Goal: Navigation & Orientation: Understand site structure

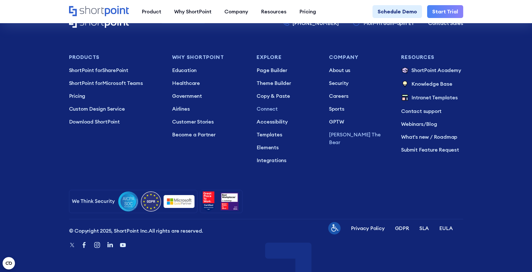
scroll to position [2354, 0]
click at [93, 72] on span "ShortPoint for" at bounding box center [85, 70] width 33 height 6
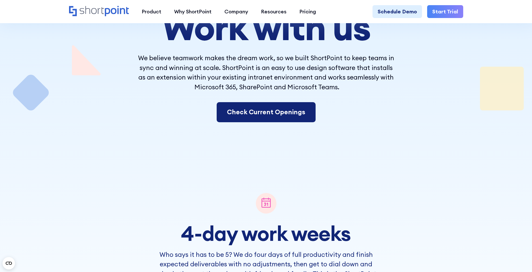
click at [275, 107] on link "Check Current Openings" at bounding box center [265, 112] width 99 height 20
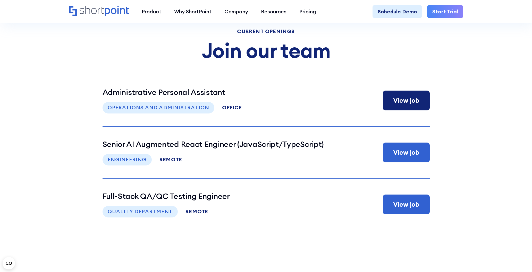
scroll to position [2685, 0]
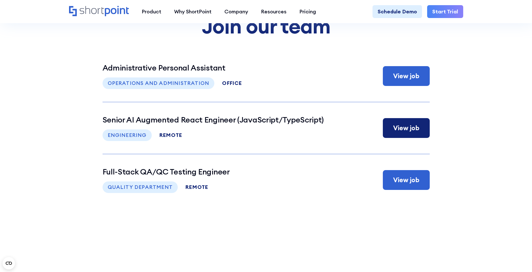
click at [161, 135] on div "remote" at bounding box center [170, 135] width 23 height 5
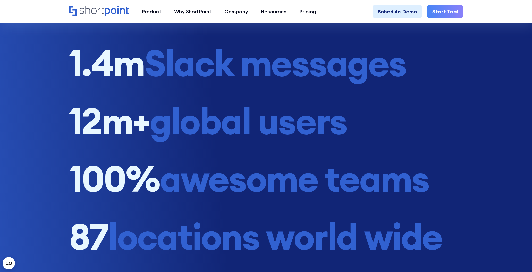
scroll to position [3373, 0]
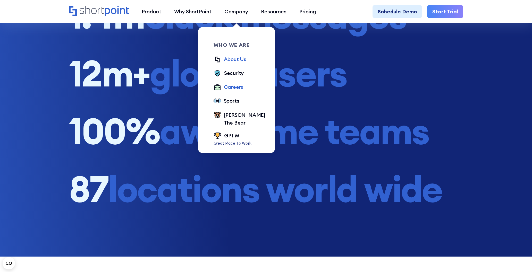
click at [241, 58] on div "About Us" at bounding box center [235, 59] width 22 height 8
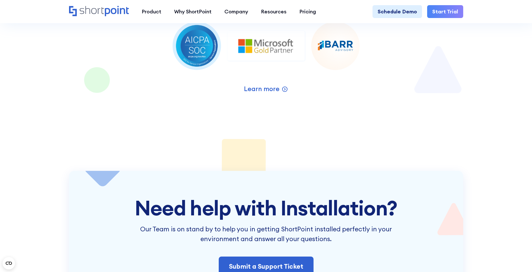
scroll to position [974, 0]
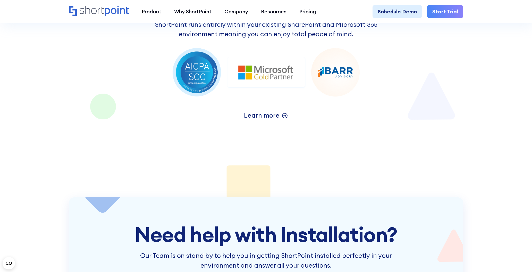
click at [283, 116] on icon at bounding box center [284, 115] width 6 height 6
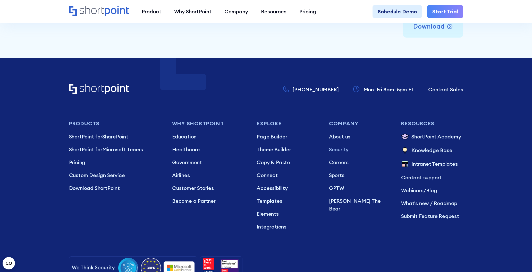
scroll to position [2647, 0]
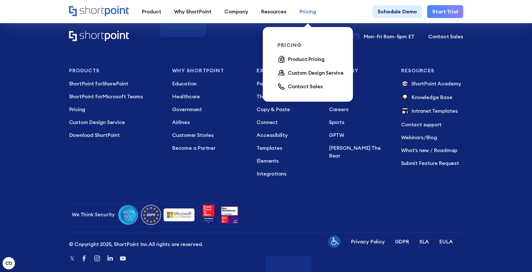
click at [306, 12] on div "Pricing" at bounding box center [307, 12] width 17 height 8
click at [302, 61] on div "Product Pricing" at bounding box center [306, 59] width 37 height 8
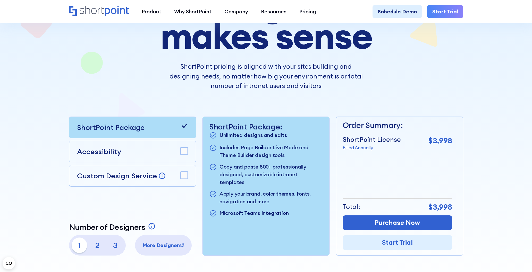
scroll to position [145, 0]
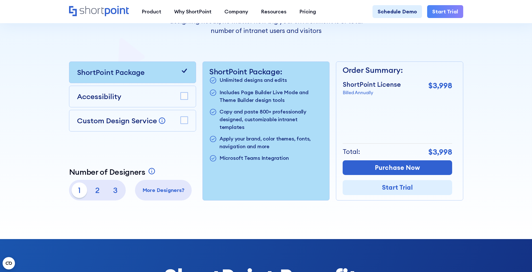
click at [185, 98] on rect at bounding box center [183, 95] width 7 height 7
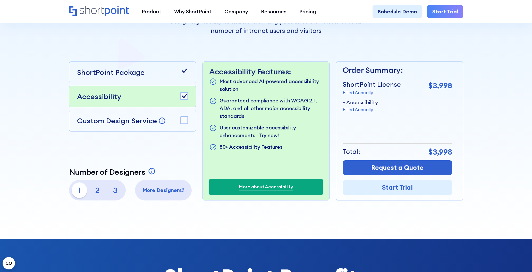
click at [185, 98] on rect at bounding box center [183, 95] width 7 height 7
click at [189, 118] on div "Custom Design Service Bring your dream design to life with our Custom Design Se…" at bounding box center [132, 121] width 127 height 22
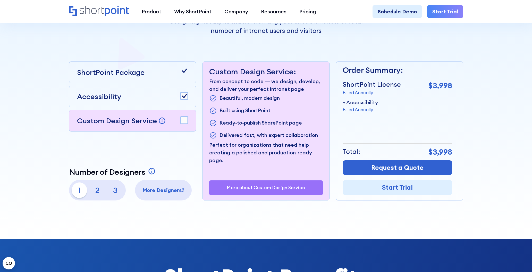
click at [183, 120] on rect at bounding box center [183, 120] width 7 height 7
click at [156, 101] on div "Accessibility" at bounding box center [132, 96] width 111 height 11
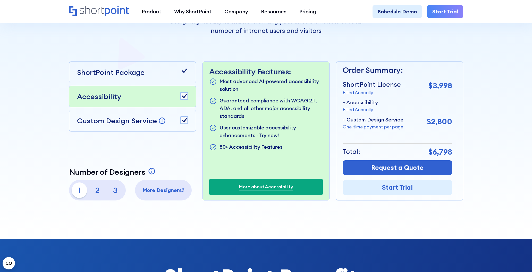
click at [146, 122] on p "Custom Design Service" at bounding box center [117, 120] width 80 height 9
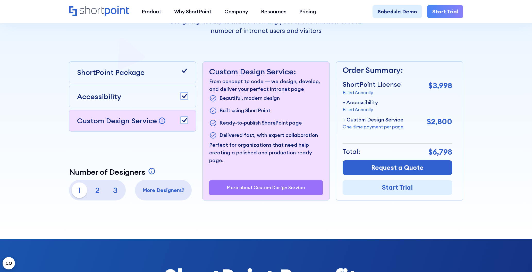
click at [97, 191] on p "2" at bounding box center [97, 190] width 15 height 15
click at [117, 189] on p "3" at bounding box center [115, 190] width 15 height 15
click at [81, 189] on p "1" at bounding box center [79, 190] width 15 height 15
click at [115, 191] on p "3" at bounding box center [115, 190] width 15 height 15
click at [169, 156] on div "ShortPoint Package Accessibility Custom Design Service Bring your dream design …" at bounding box center [132, 131] width 127 height 139
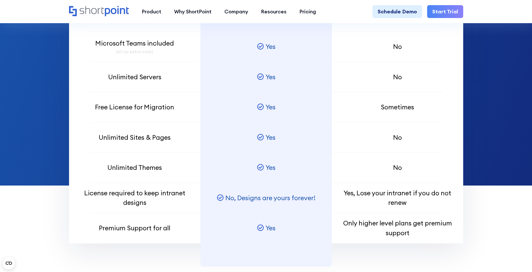
scroll to position [542, 0]
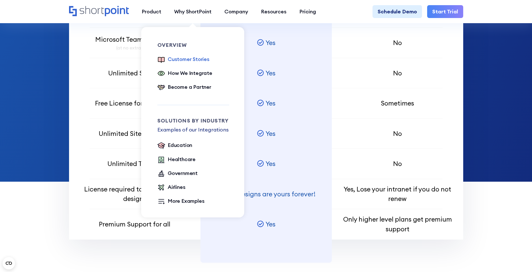
click at [198, 60] on div "Customer Stories" at bounding box center [189, 59] width 42 height 8
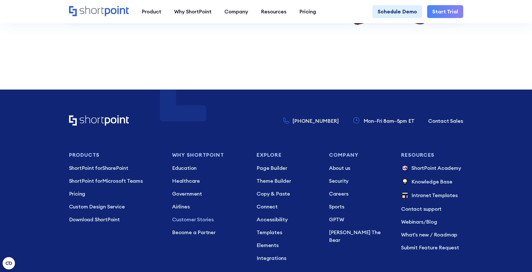
scroll to position [2535, 0]
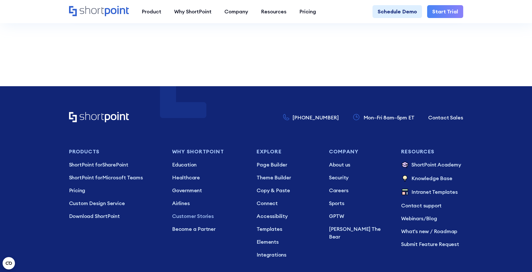
click at [390, 114] on p "Mon–Fri 8am–5pm ET" at bounding box center [388, 118] width 51 height 8
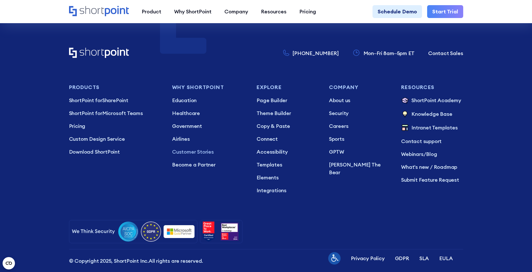
scroll to position [2618, 0]
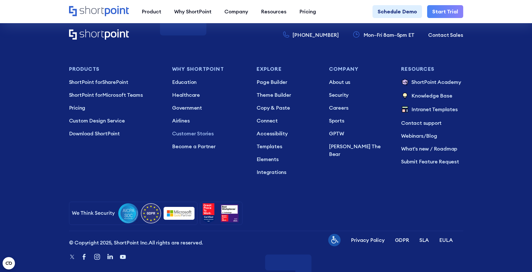
click at [108, 12] on icon "Home" at bounding box center [99, 11] width 60 height 10
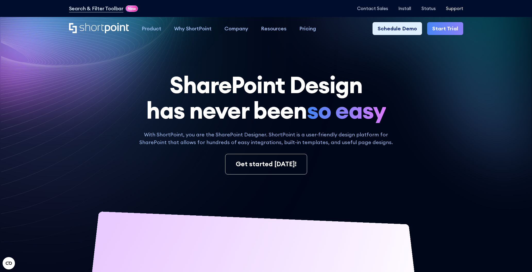
click at [449, 8] on p "Support" at bounding box center [454, 8] width 17 height 5
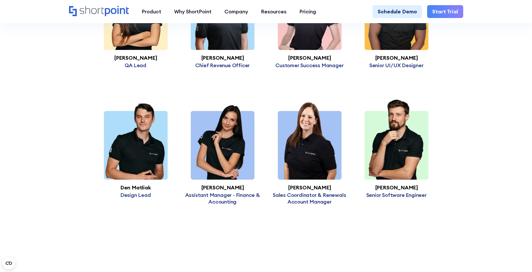
scroll to position [1468, 0]
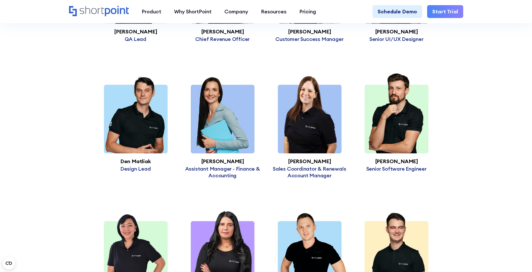
click at [219, 122] on img at bounding box center [222, 113] width 87 height 80
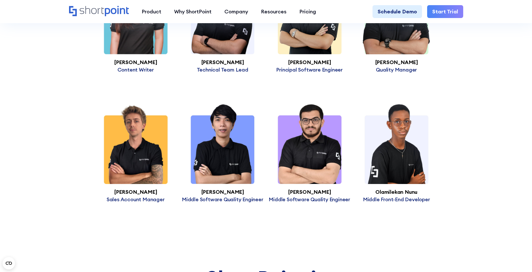
scroll to position [2286, 0]
